Goal: Information Seeking & Learning: Learn about a topic

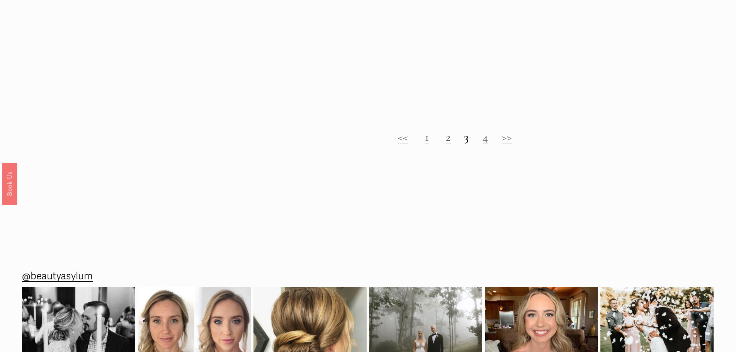
scroll to position [966, 0]
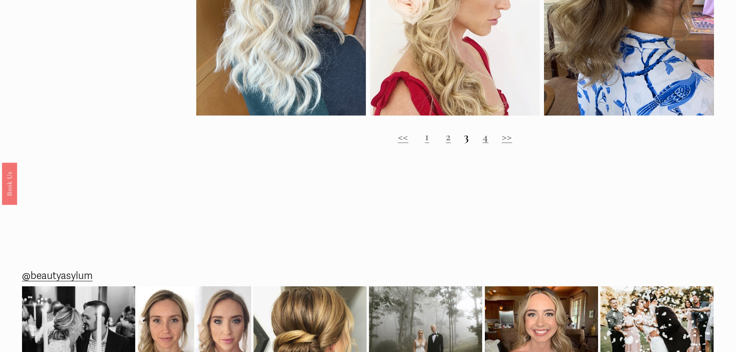
click at [504, 144] on link ">>" at bounding box center [507, 136] width 10 height 14
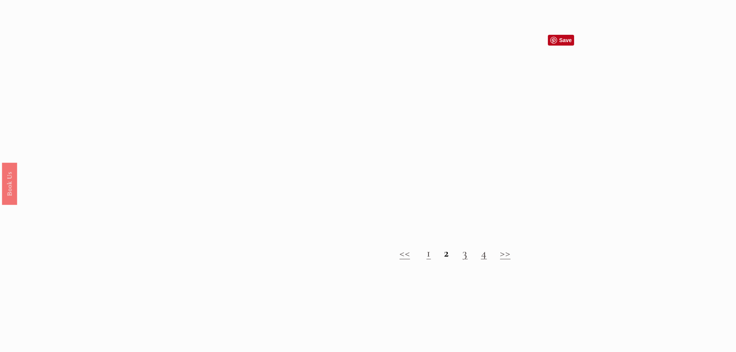
scroll to position [850, 0]
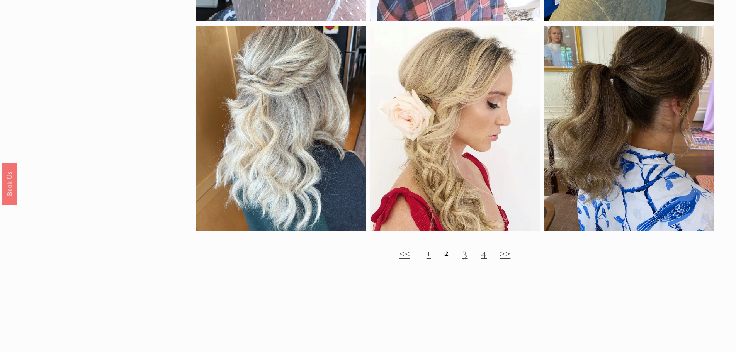
click at [461, 260] on h2 "<< 1 2 3 4 >>" at bounding box center [455, 253] width 518 height 14
click at [467, 260] on link "3" at bounding box center [465, 252] width 5 height 14
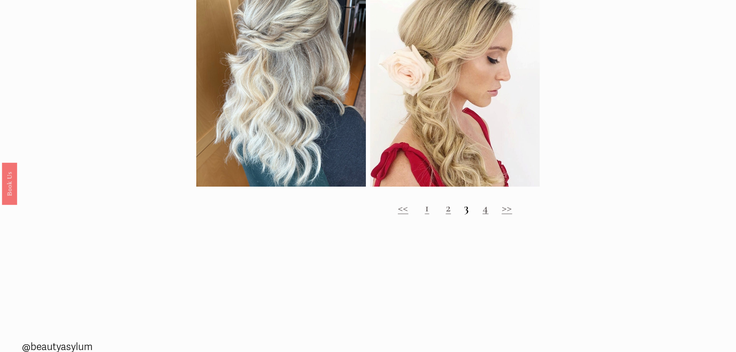
scroll to position [928, 0]
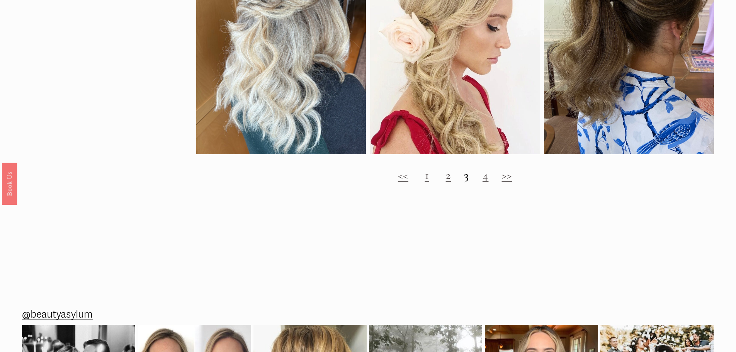
click at [486, 182] on link "4" at bounding box center [486, 175] width 6 height 14
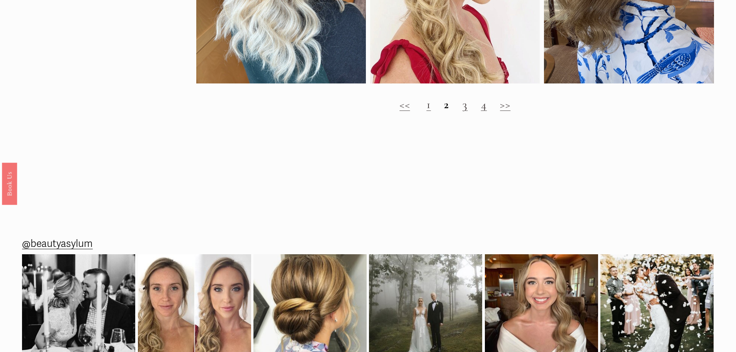
scroll to position [1005, 0]
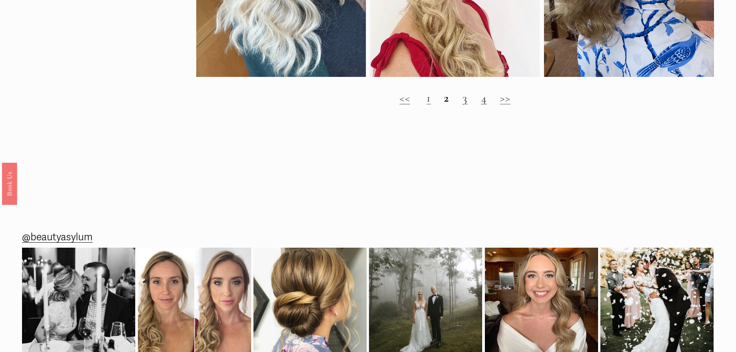
click at [463, 105] on link "3" at bounding box center [465, 98] width 5 height 14
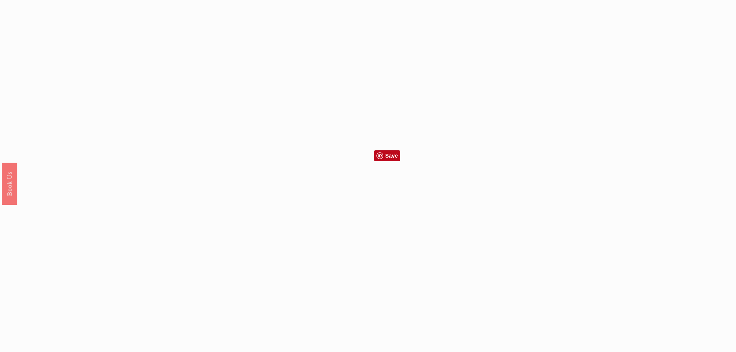
scroll to position [773, 0]
